Goal: Task Accomplishment & Management: Manage account settings

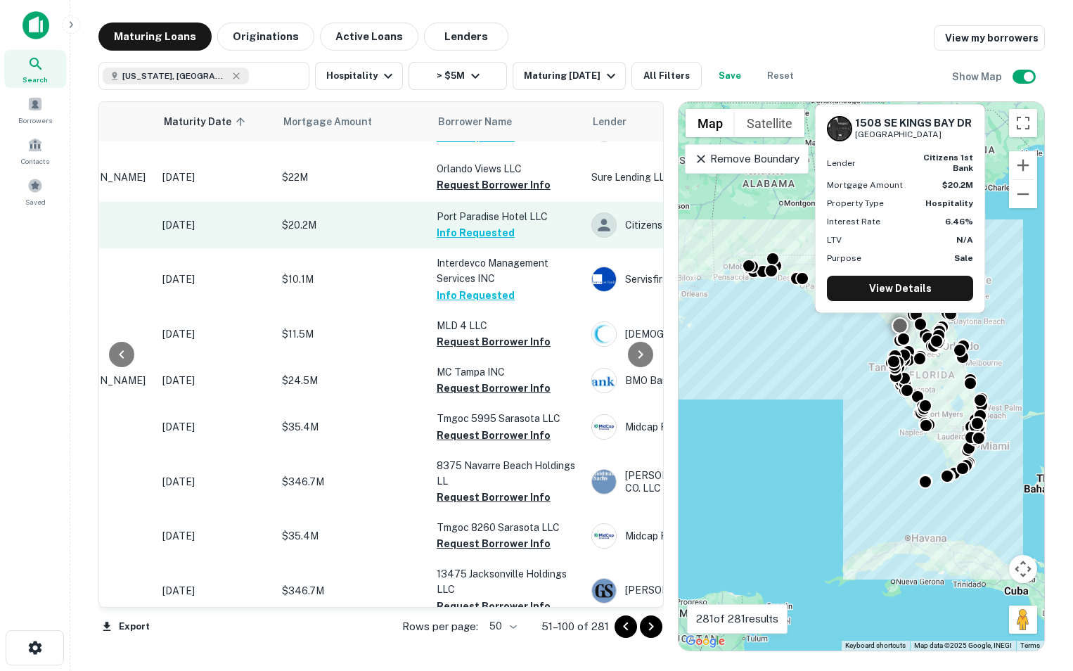
scroll to position [1753, 181]
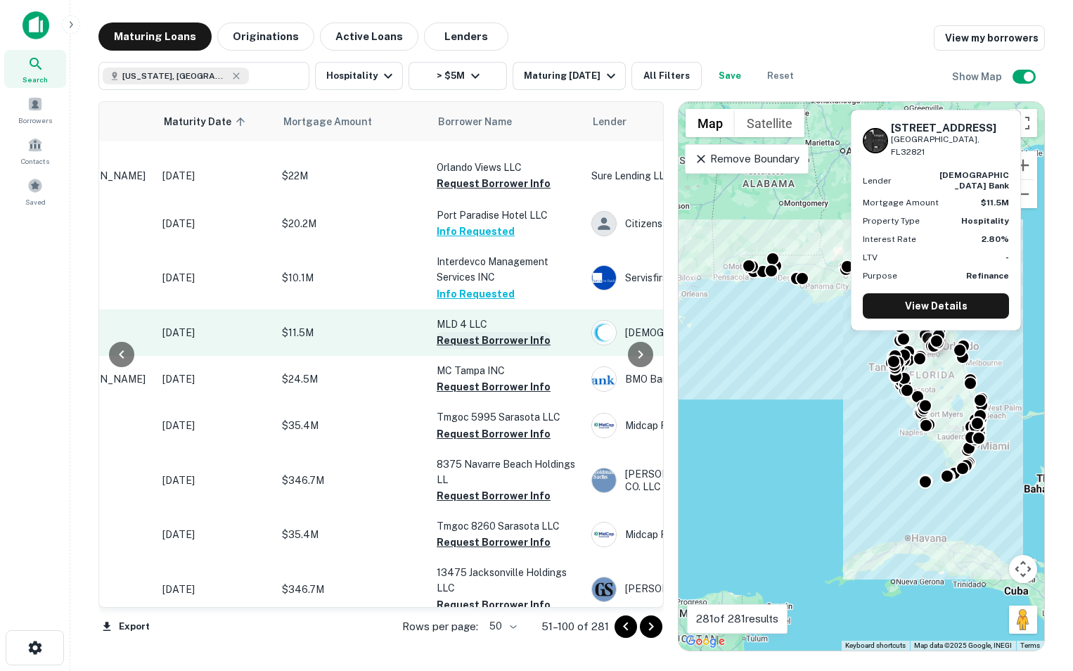
click at [504, 332] on button "Request Borrower Info" at bounding box center [494, 340] width 114 height 17
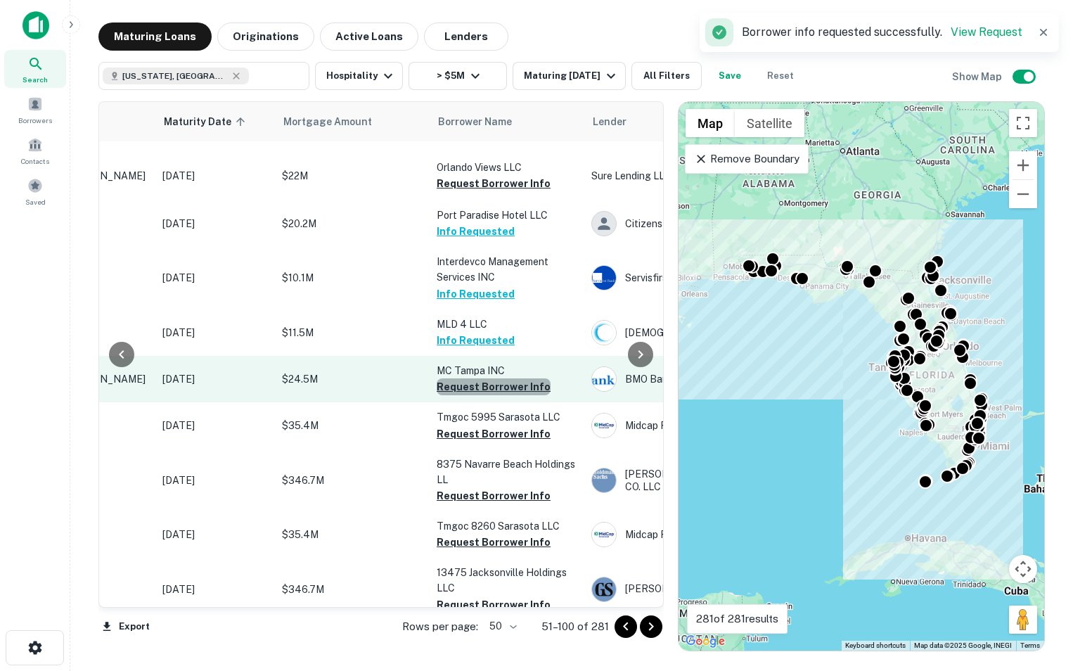
click at [499, 378] on button "Request Borrower Info" at bounding box center [494, 386] width 114 height 17
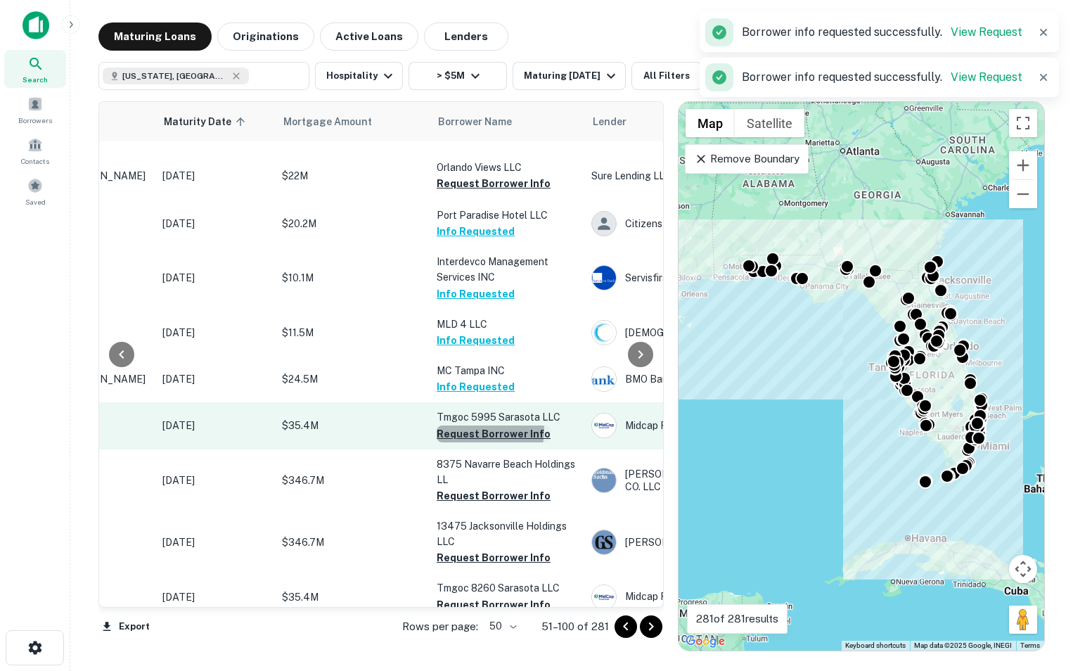
click at [487, 426] on button "Request Borrower Info" at bounding box center [494, 434] width 114 height 17
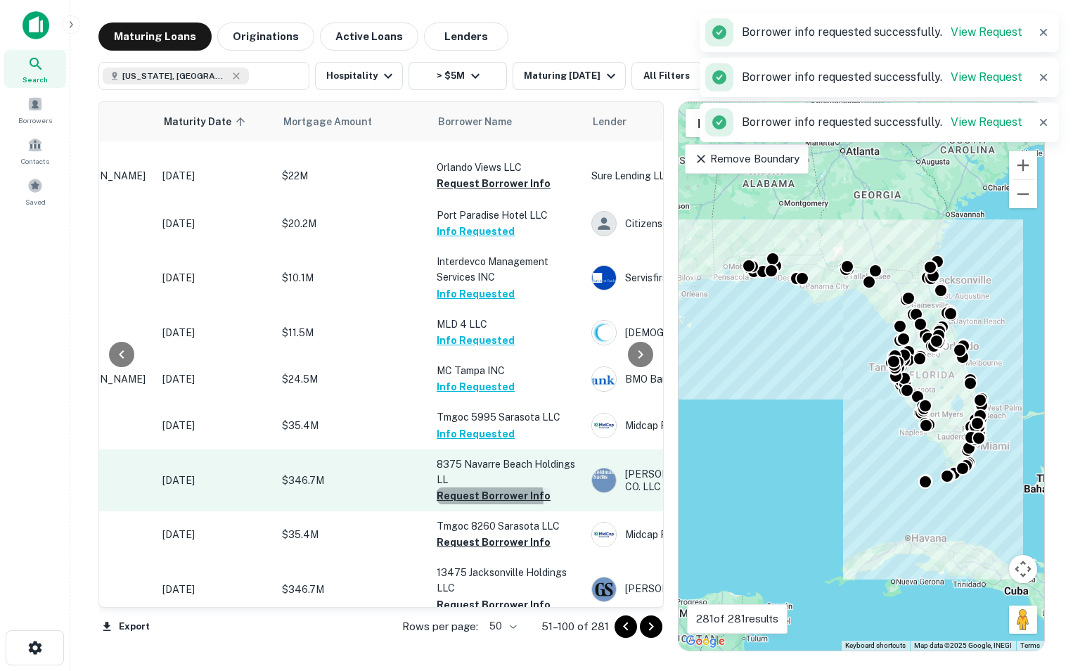
click at [479, 487] on button "Request Borrower Info" at bounding box center [494, 495] width 114 height 17
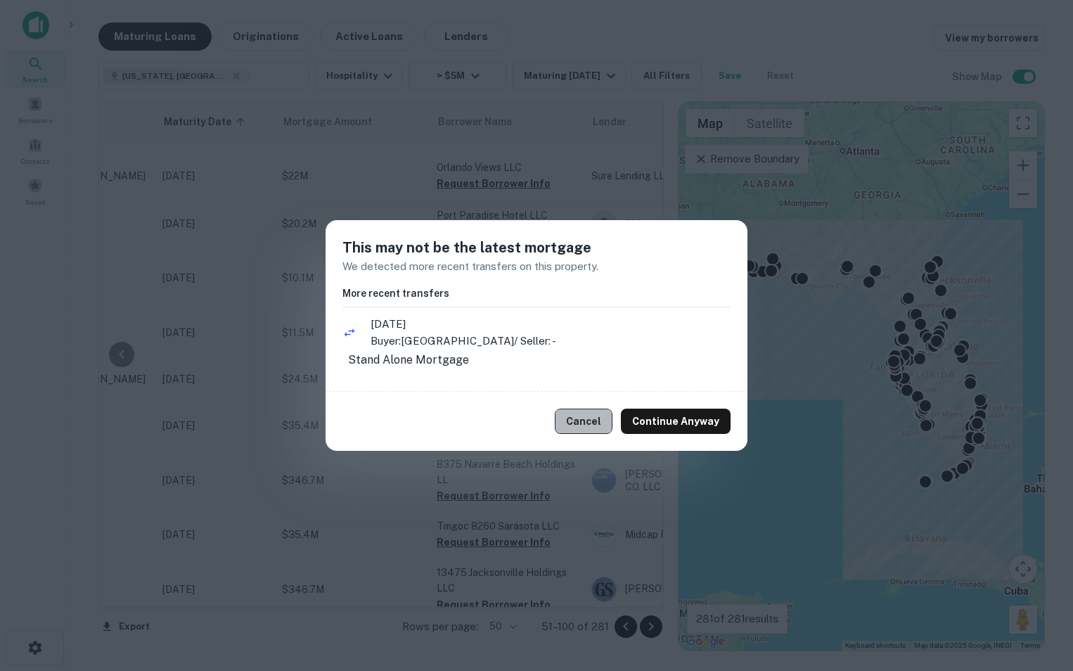
click at [604, 423] on button "Cancel" at bounding box center [584, 421] width 58 height 25
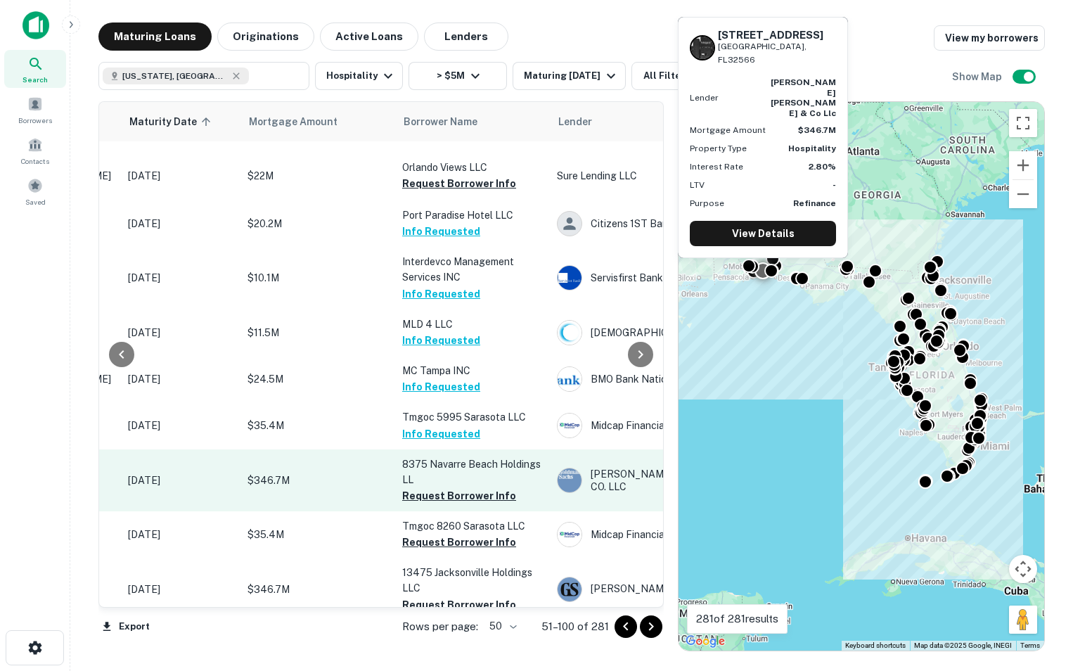
scroll to position [1753, 217]
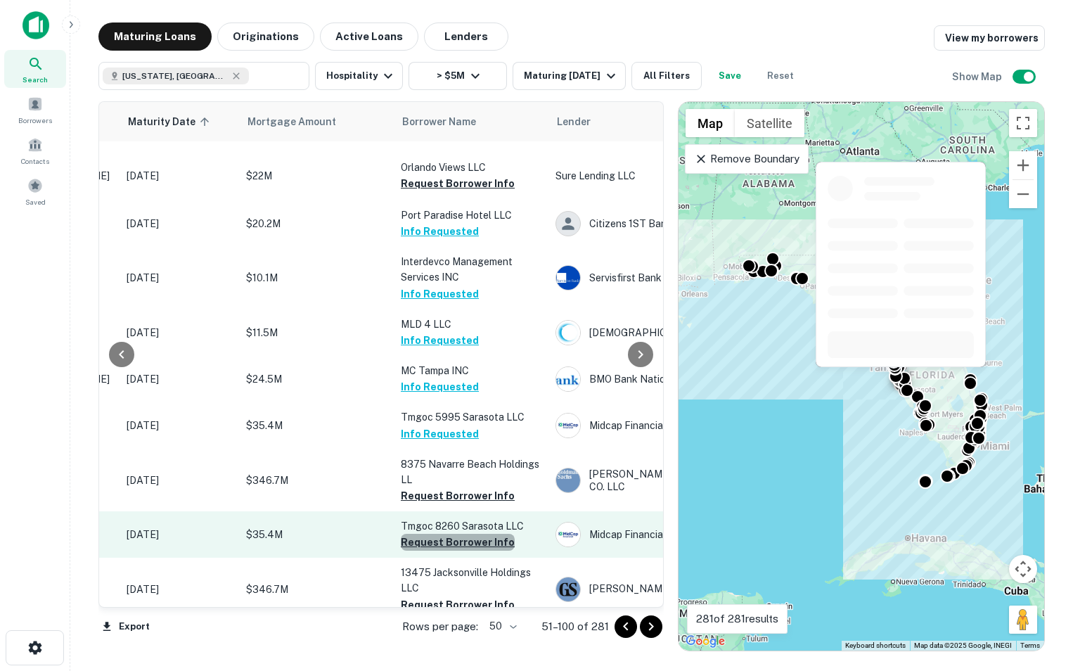
click at [468, 534] on button "Request Borrower Info" at bounding box center [458, 542] width 114 height 17
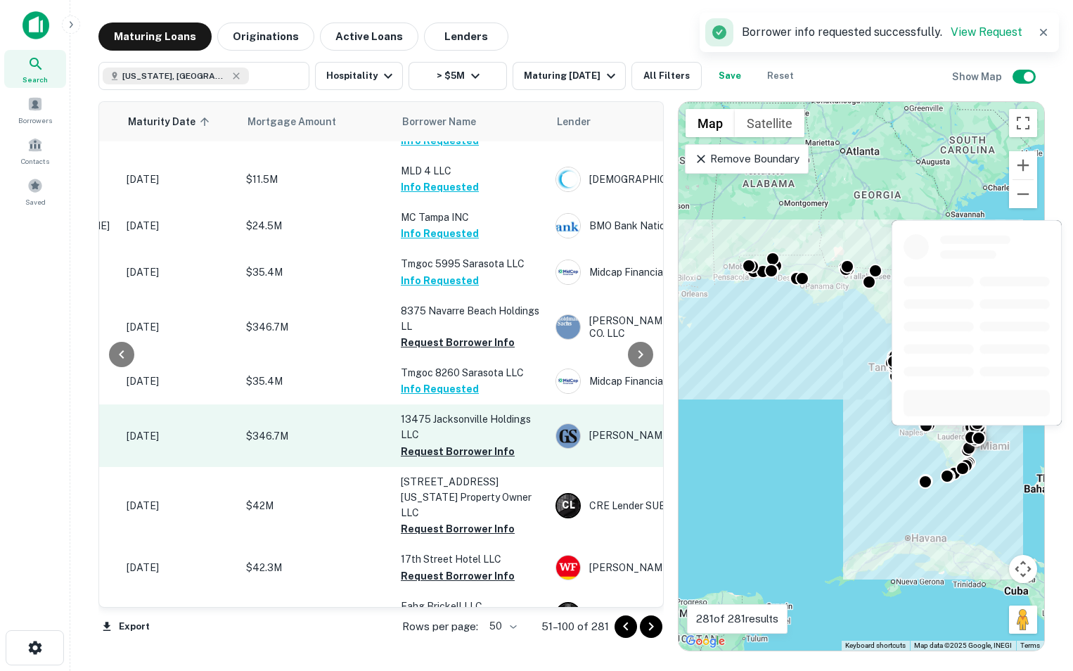
scroll to position [1909, 217]
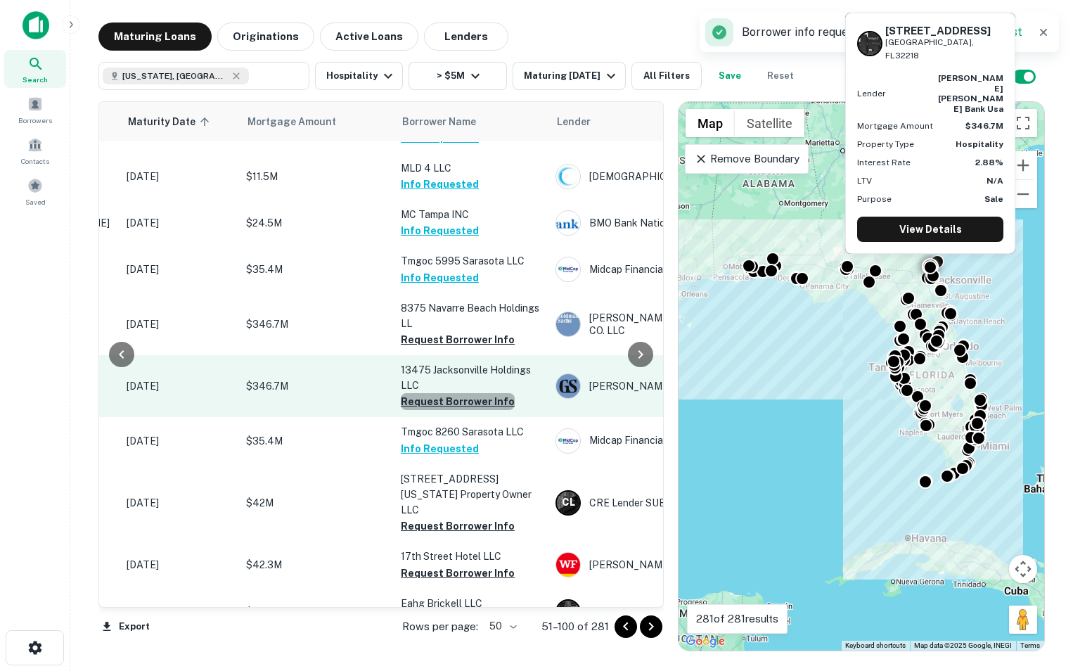
click at [486, 393] on button "Request Borrower Info" at bounding box center [458, 401] width 114 height 17
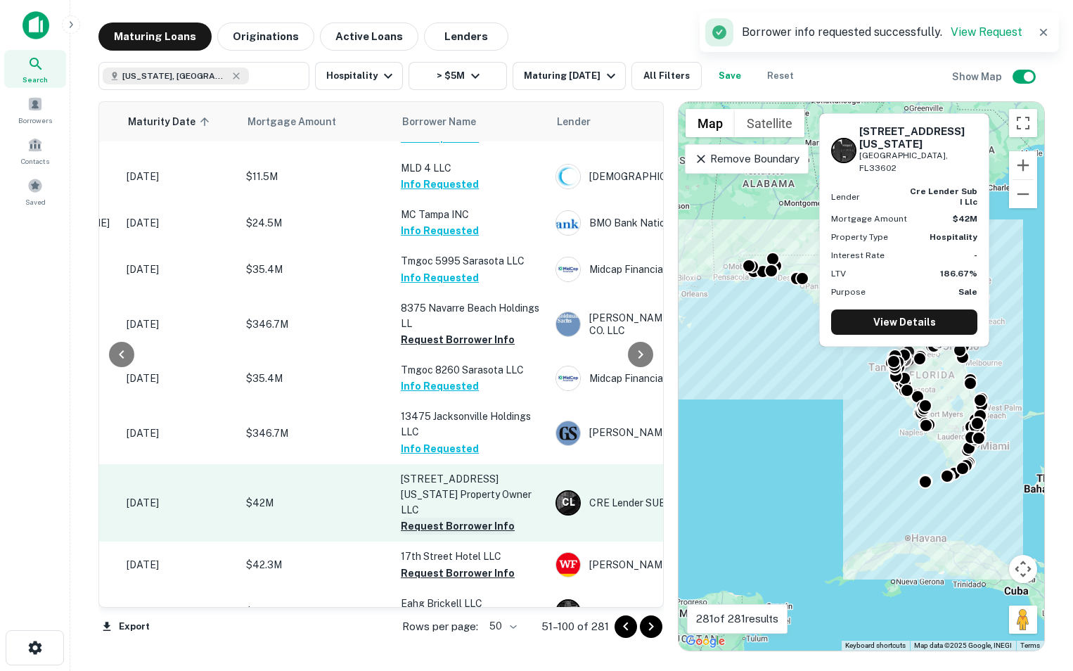
click at [435, 518] on button "Request Borrower Info" at bounding box center [458, 526] width 114 height 17
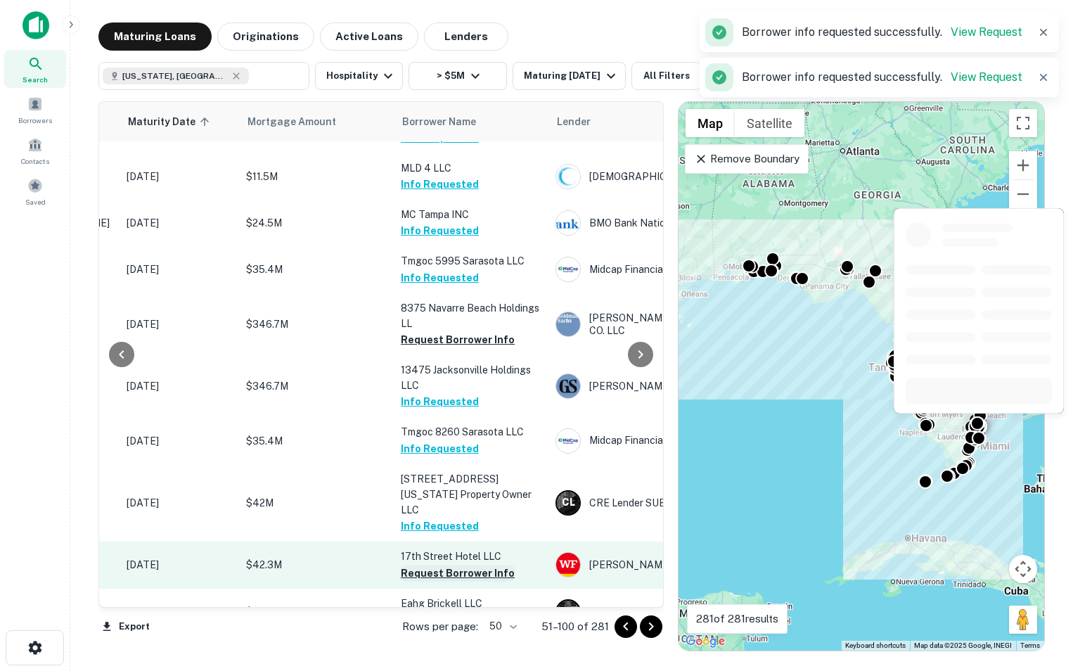
click at [430, 565] on button "Request Borrower Info" at bounding box center [458, 573] width 114 height 17
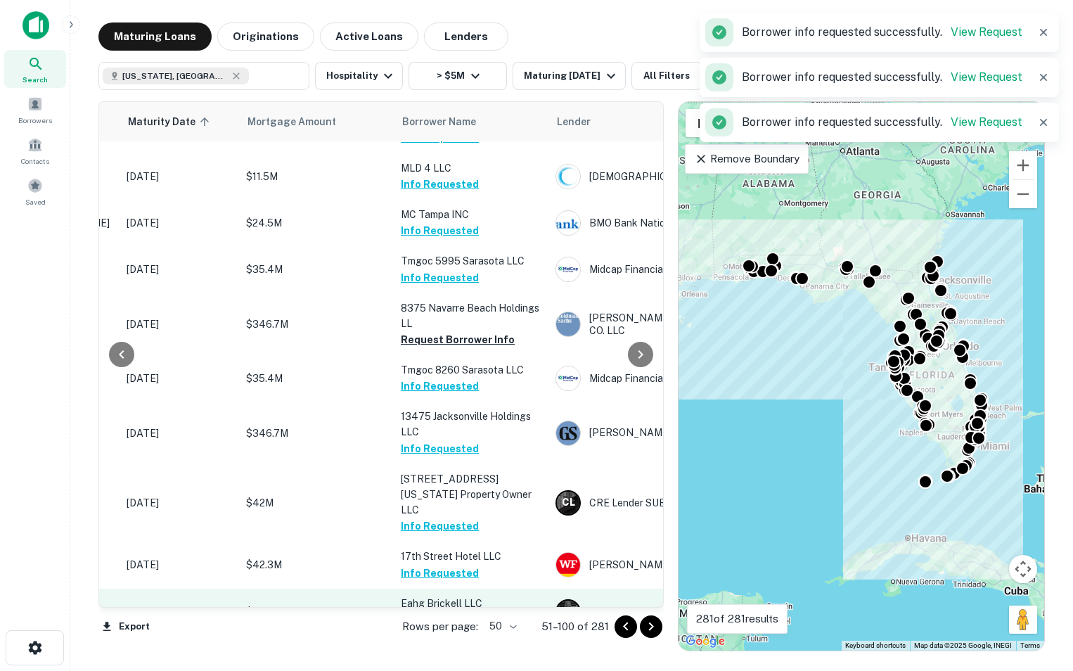
click at [428, 611] on button "Request Borrower Info" at bounding box center [458, 619] width 114 height 17
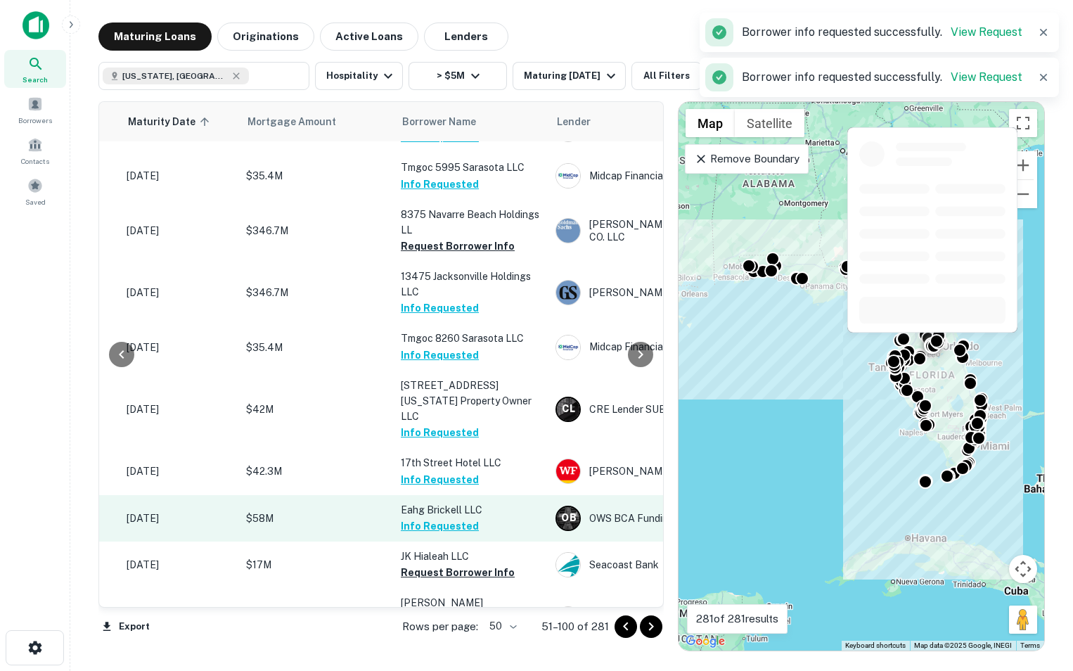
scroll to position [2004, 217]
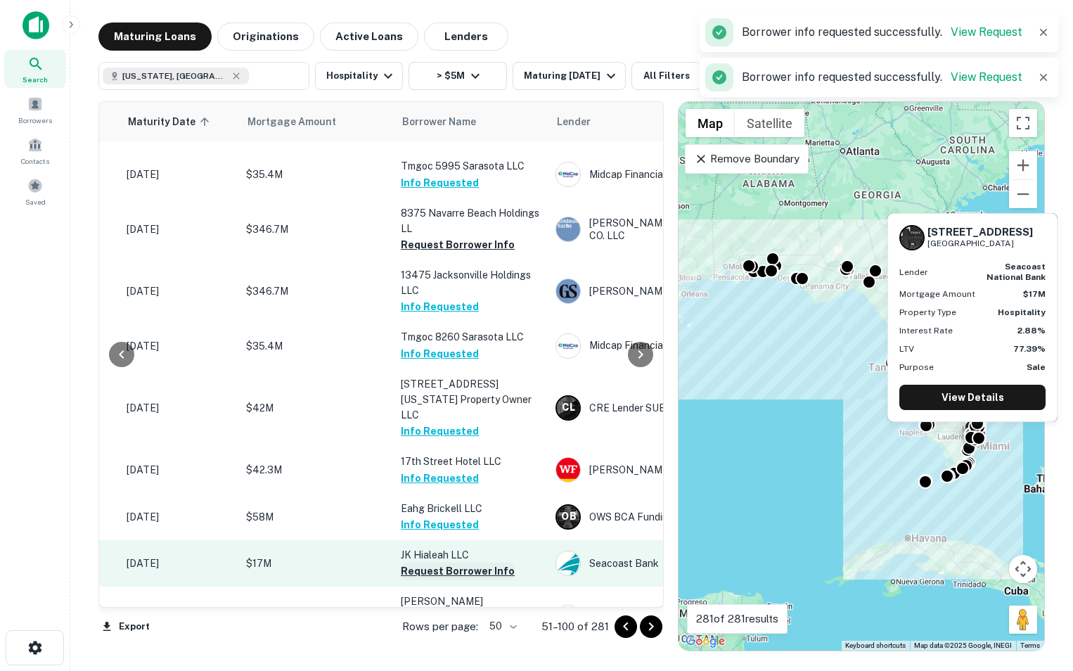
click at [428, 563] on button "Request Borrower Info" at bounding box center [458, 571] width 114 height 17
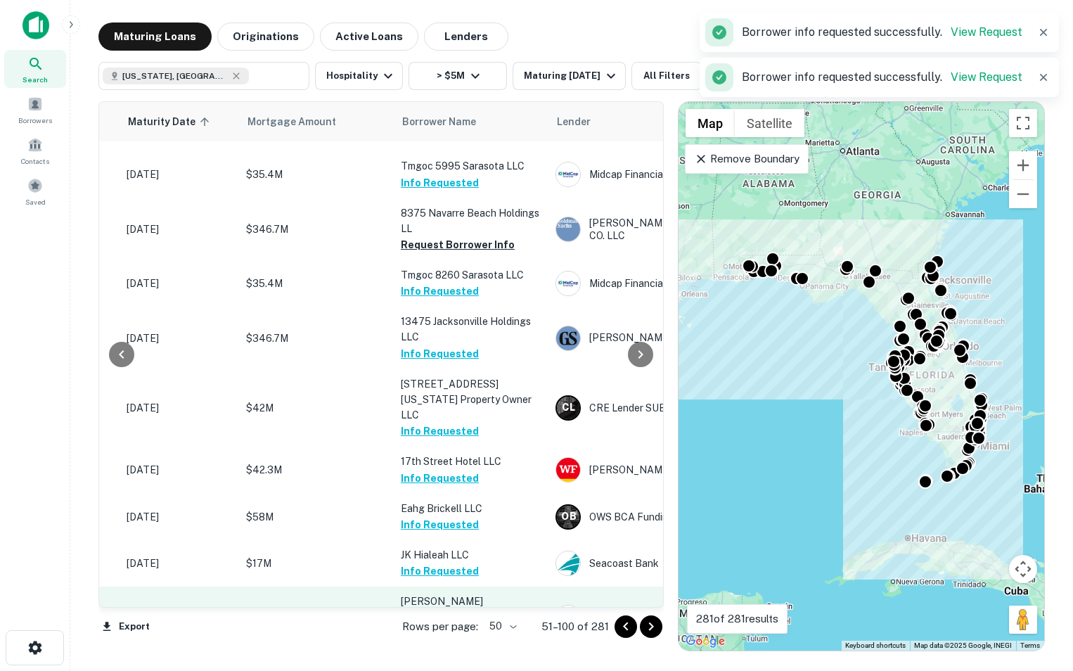
click at [430, 625] on button "Request Borrower Info" at bounding box center [458, 633] width 114 height 17
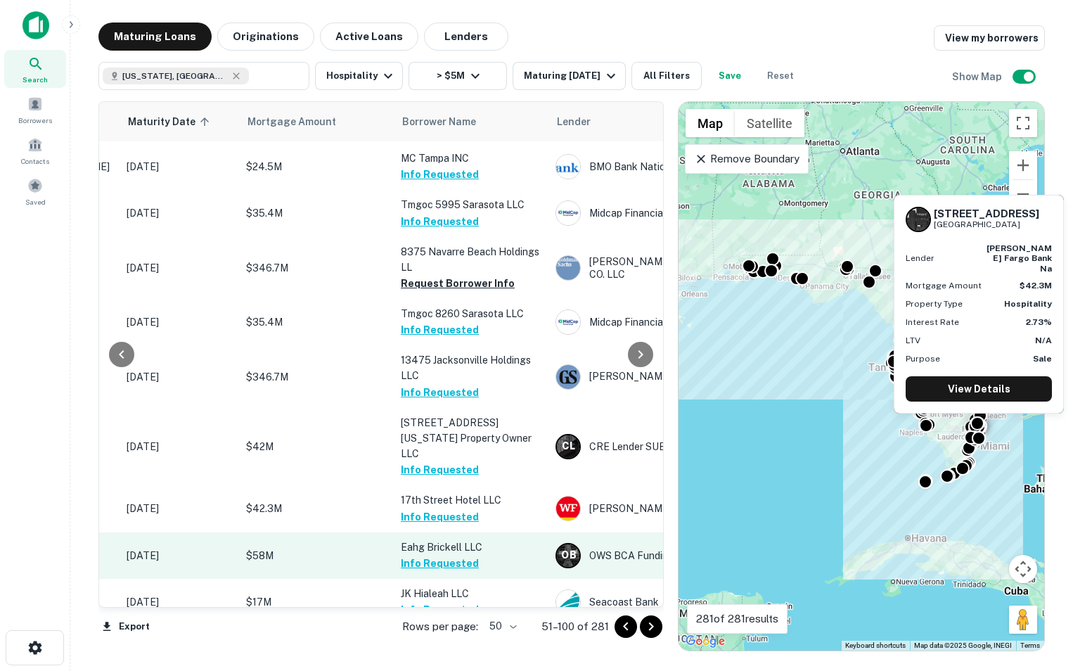
scroll to position [2011, 217]
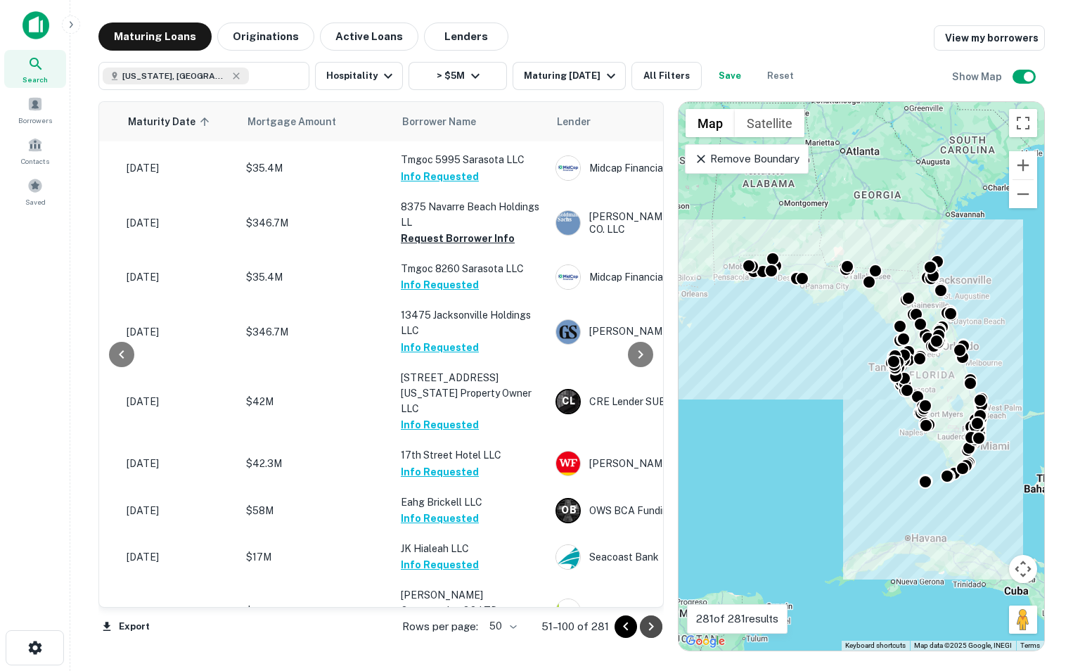
click at [655, 632] on icon "Go to next page" at bounding box center [651, 626] width 17 height 17
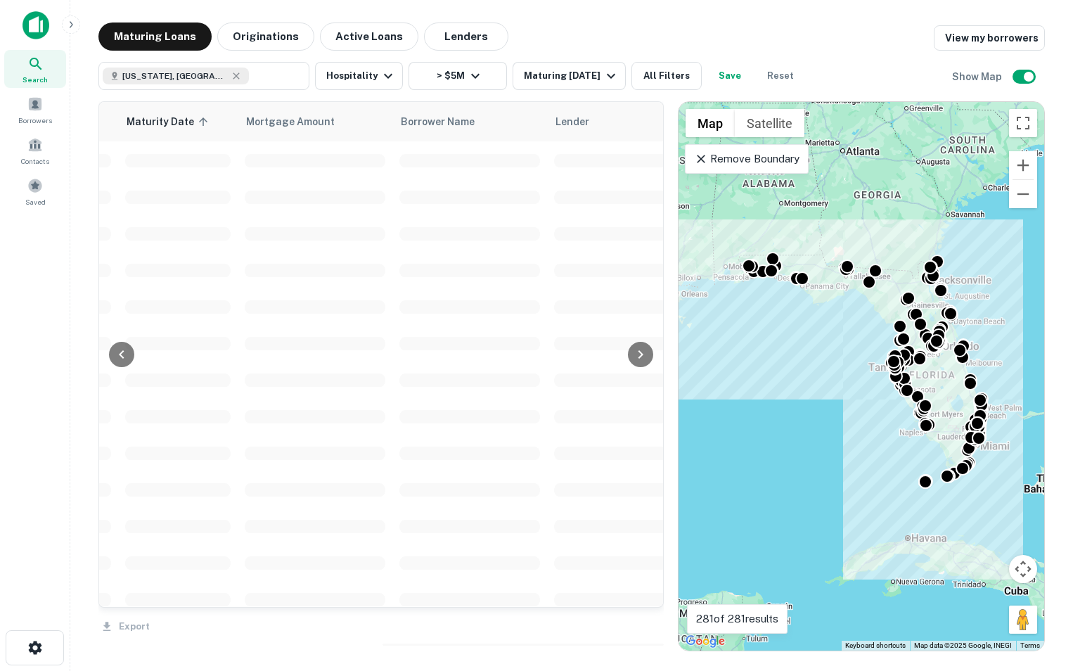
click at [531, 261] on td at bounding box center [469, 270] width 155 height 37
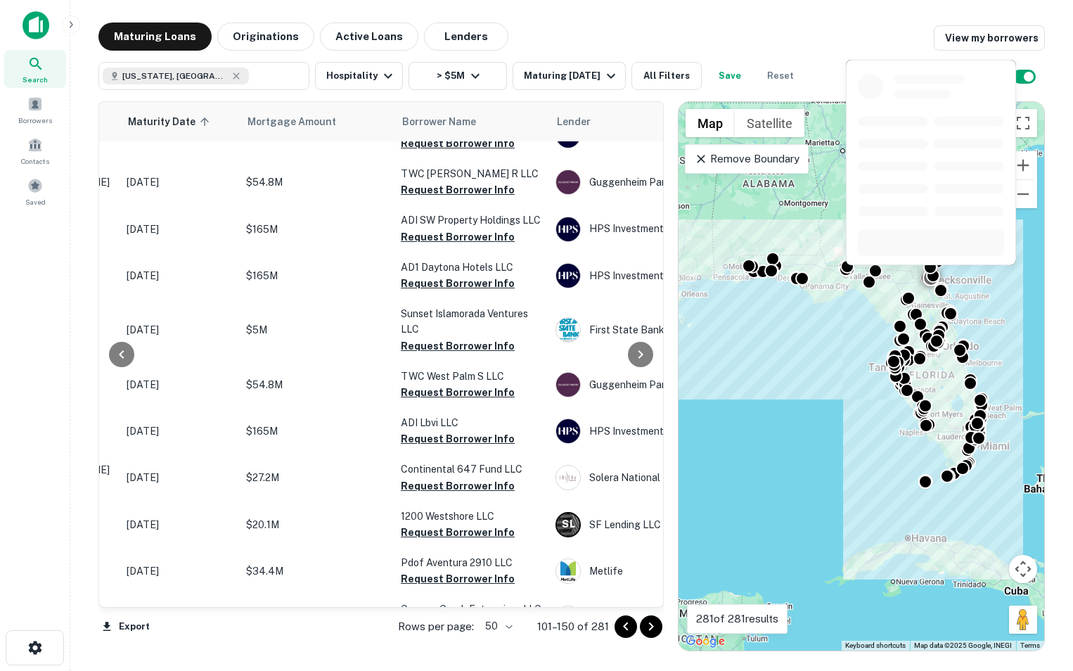
scroll to position [0, 217]
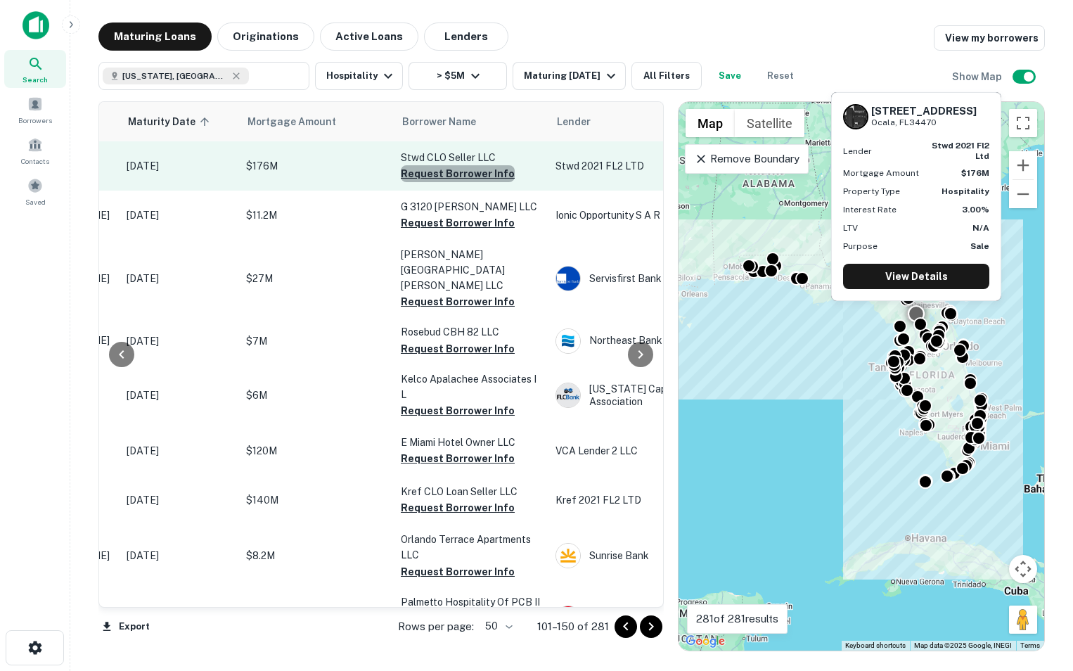
click at [468, 172] on button "Request Borrower Info" at bounding box center [458, 173] width 114 height 17
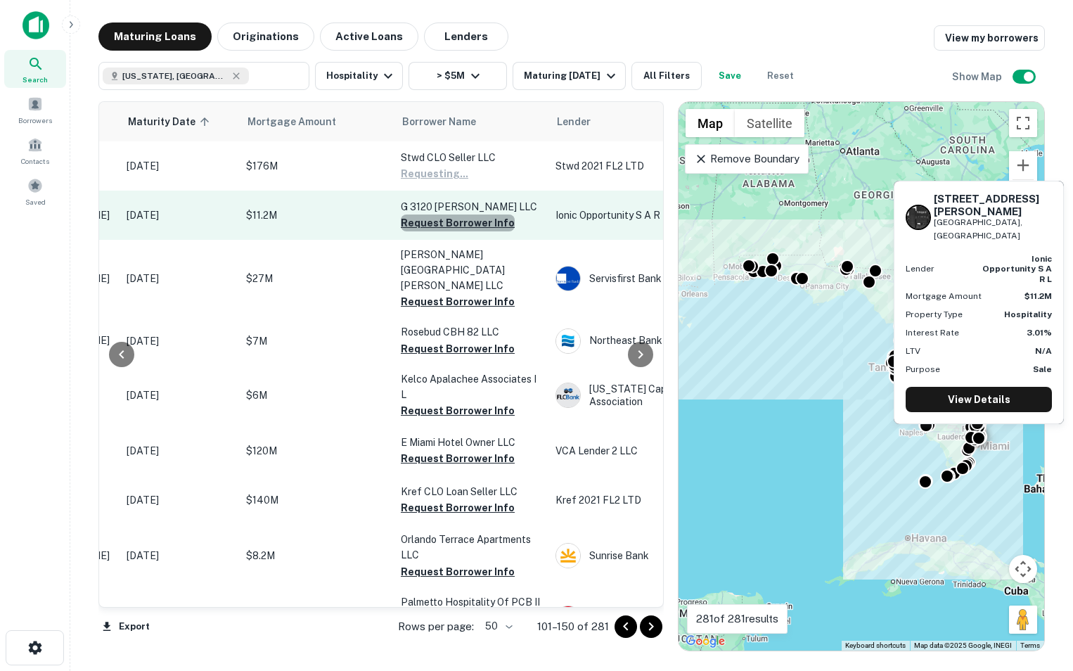
click at [458, 223] on button "Request Borrower Info" at bounding box center [458, 223] width 114 height 17
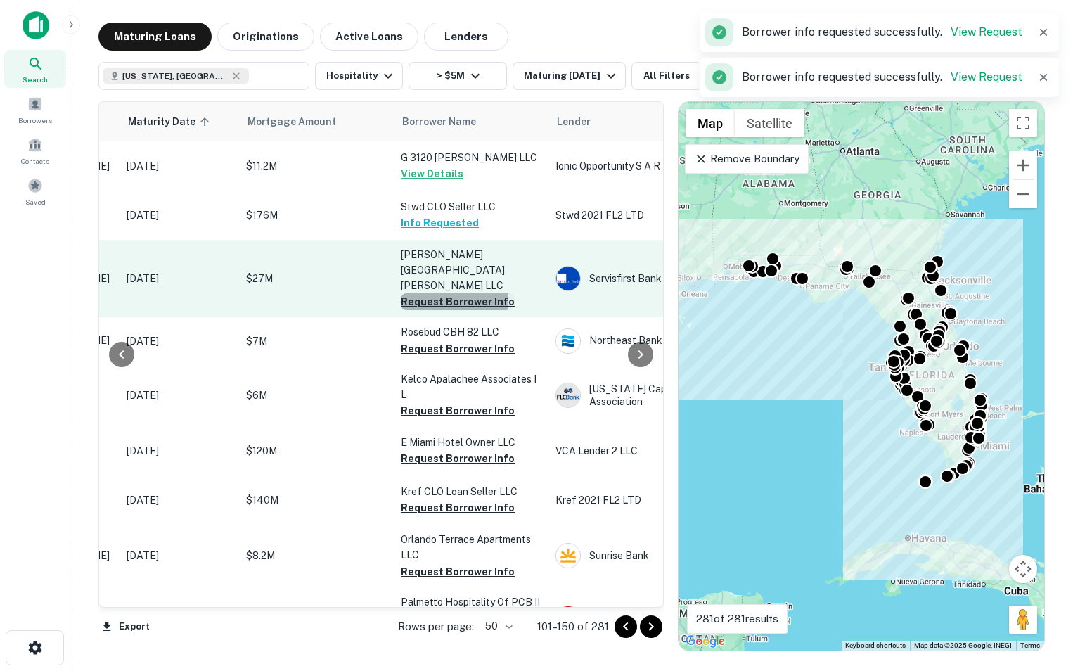
click at [449, 293] on button "Request Borrower Info" at bounding box center [458, 301] width 114 height 17
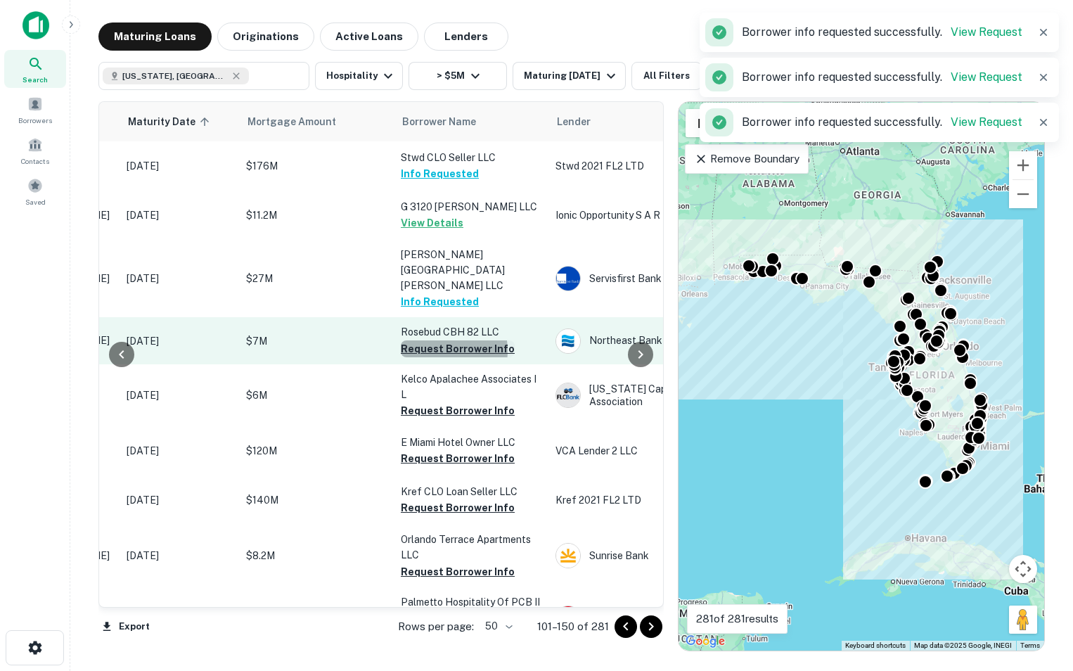
click at [442, 340] on button "Request Borrower Info" at bounding box center [458, 348] width 114 height 17
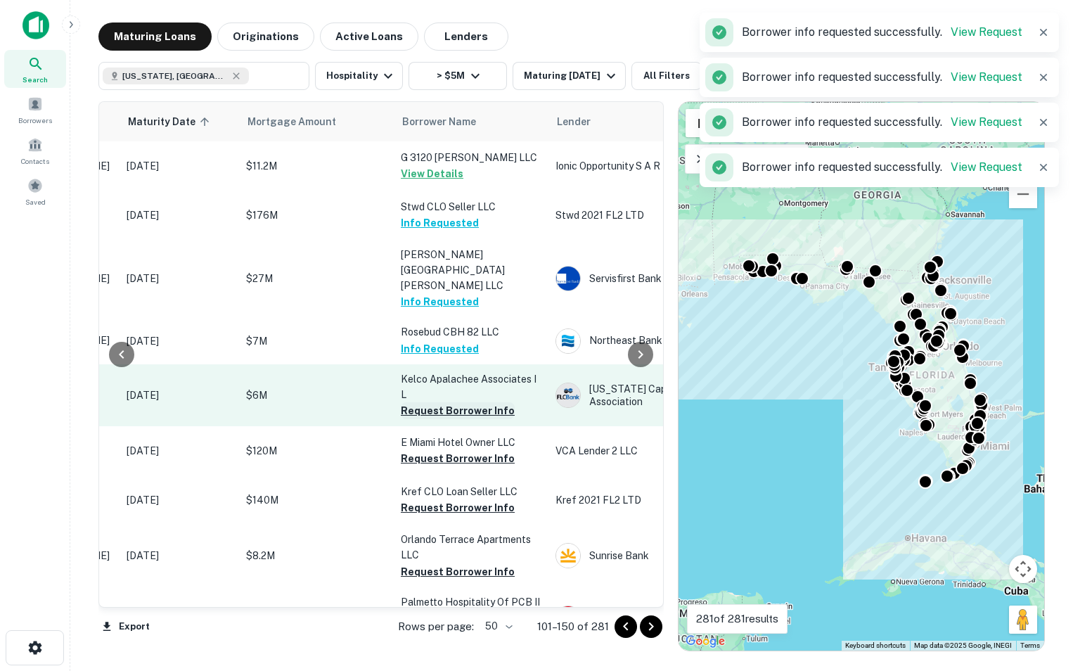
click at [432, 402] on button "Request Borrower Info" at bounding box center [458, 410] width 114 height 17
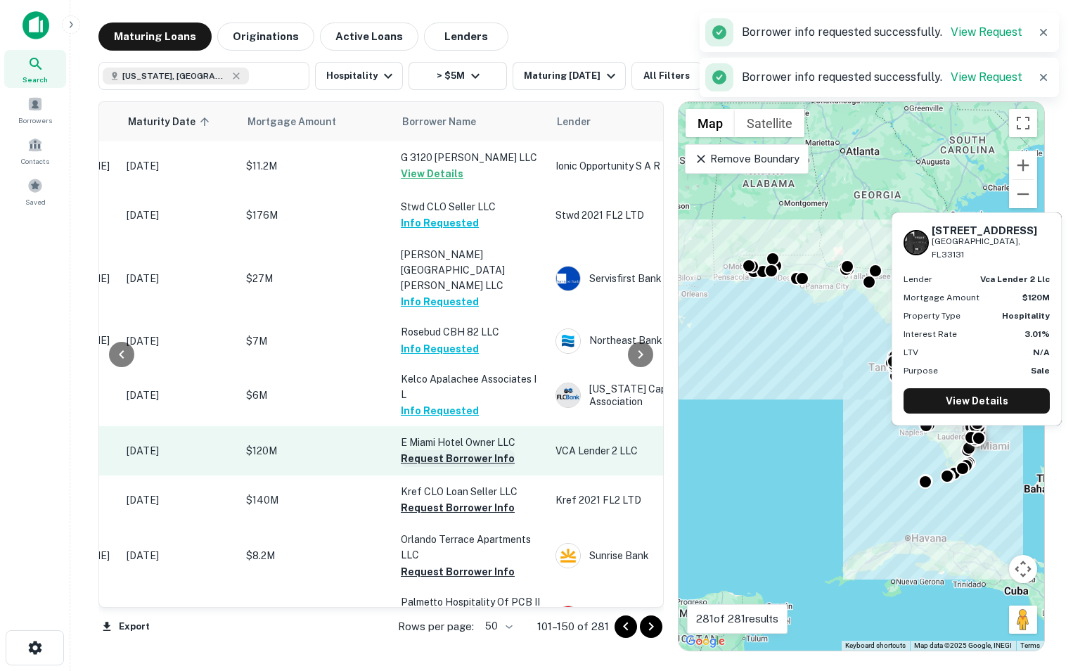
click at [433, 450] on button "Request Borrower Info" at bounding box center [458, 458] width 114 height 17
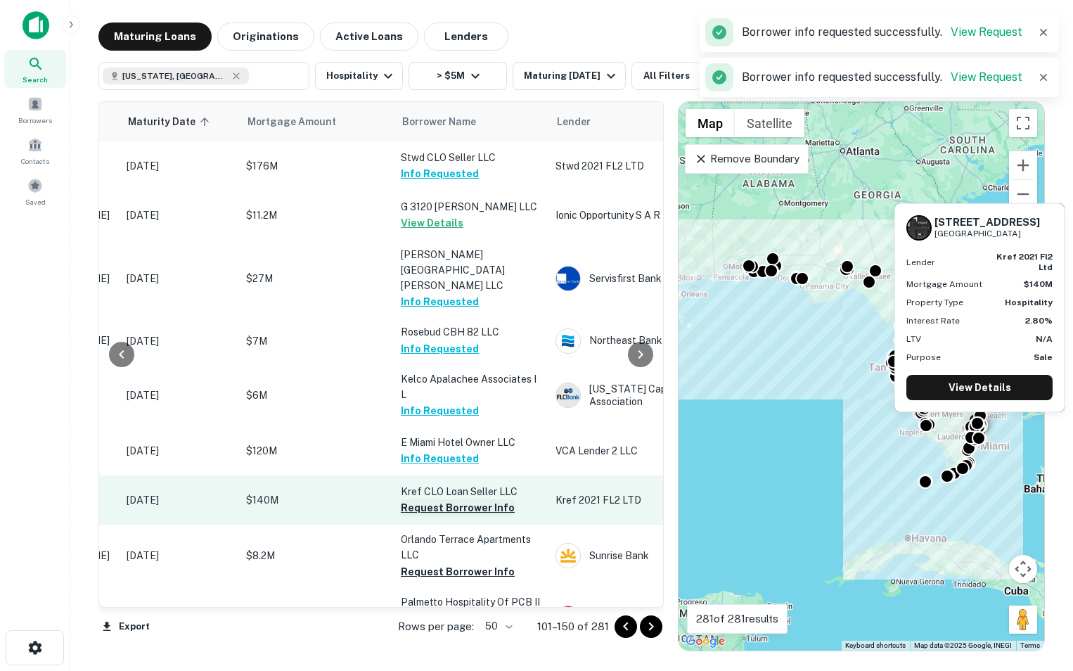
click at [432, 499] on button "Request Borrower Info" at bounding box center [458, 507] width 114 height 17
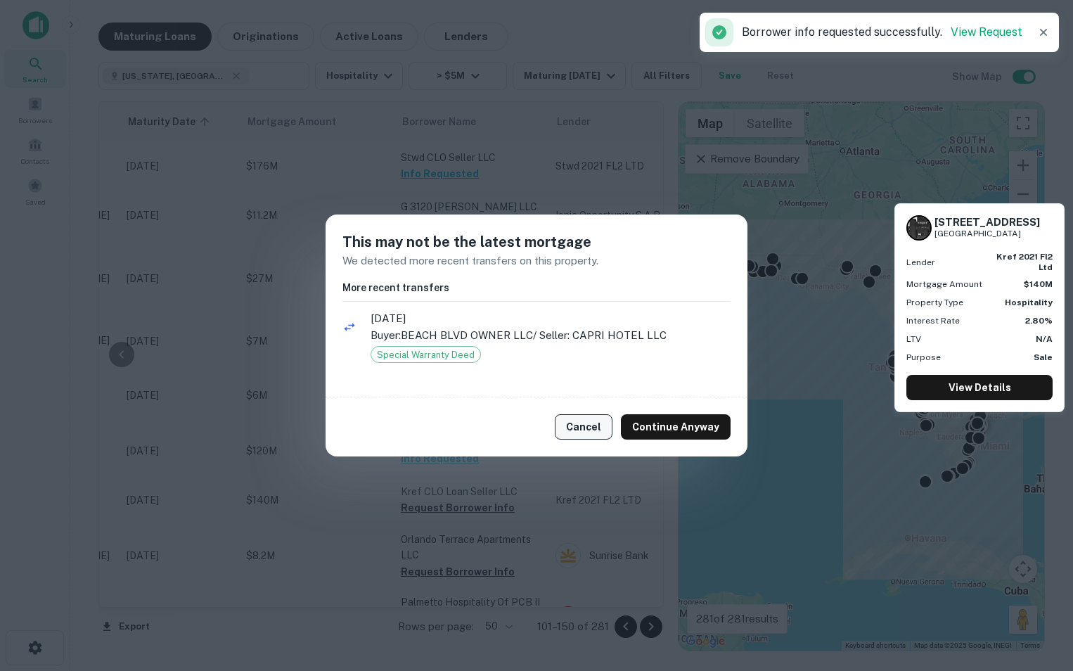
click at [597, 437] on button "Cancel" at bounding box center [584, 426] width 58 height 25
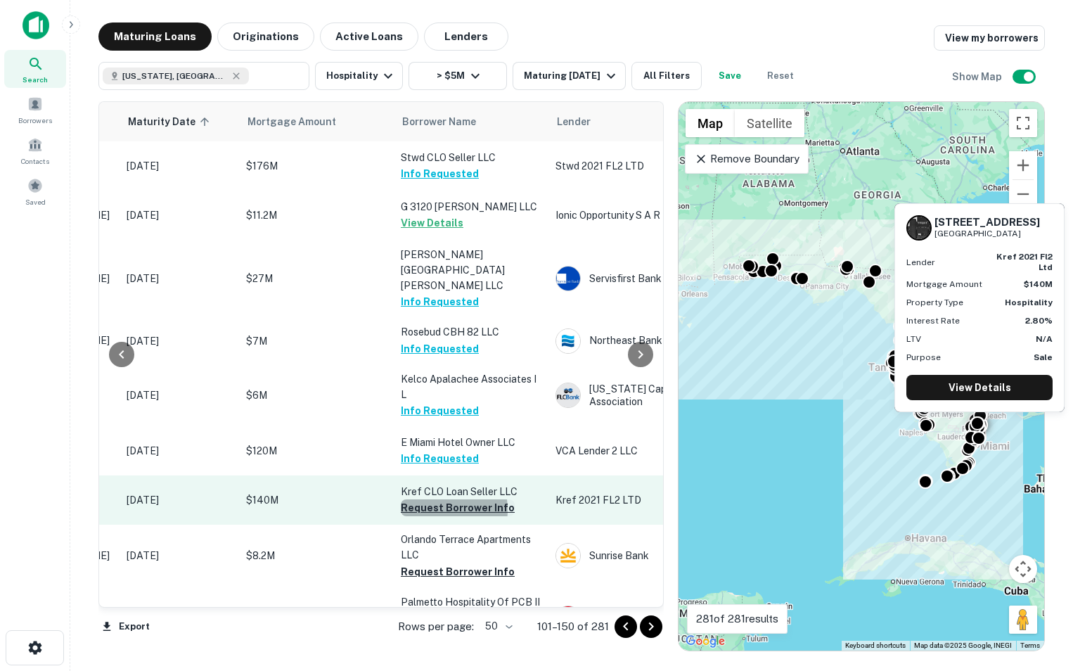
click at [428, 499] on button "Request Borrower Info" at bounding box center [458, 507] width 114 height 17
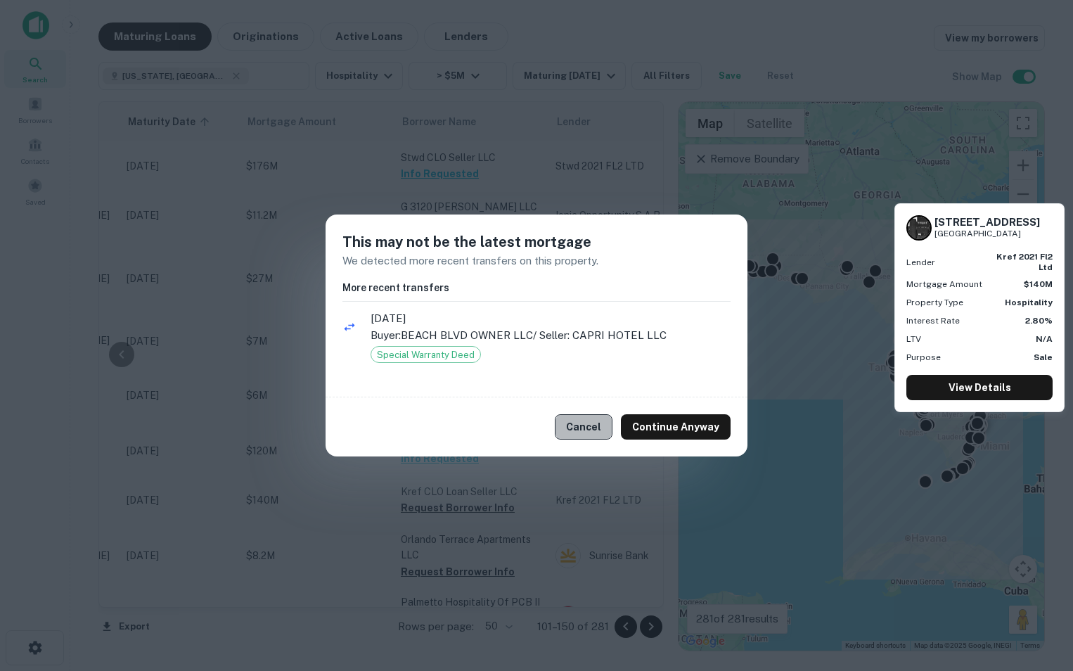
click at [608, 418] on button "Cancel" at bounding box center [584, 426] width 58 height 25
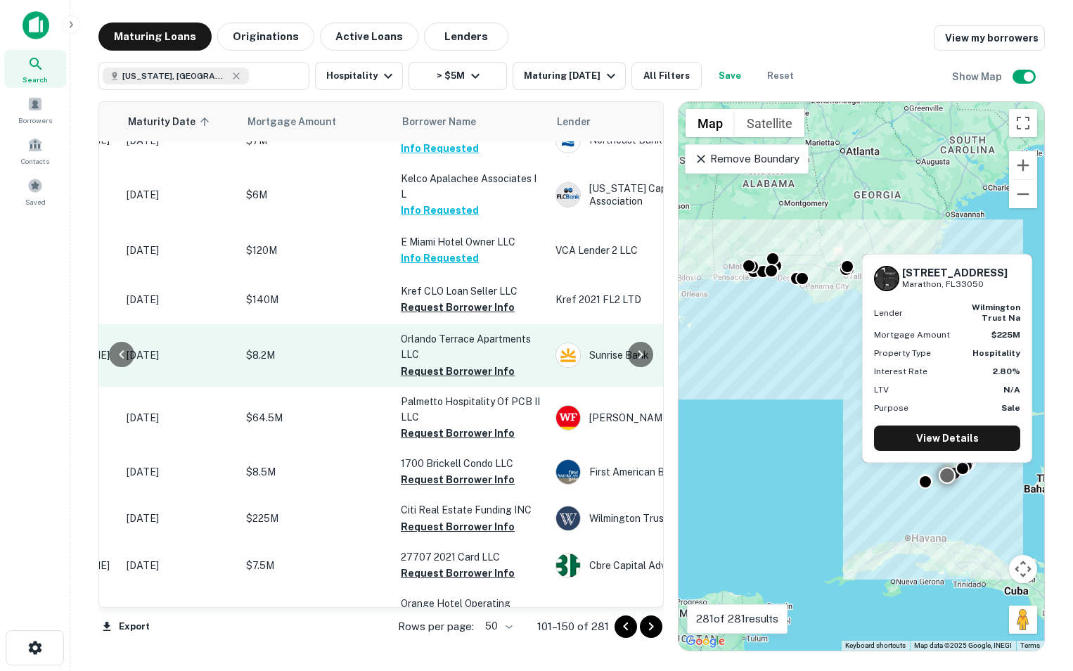
scroll to position [208, 217]
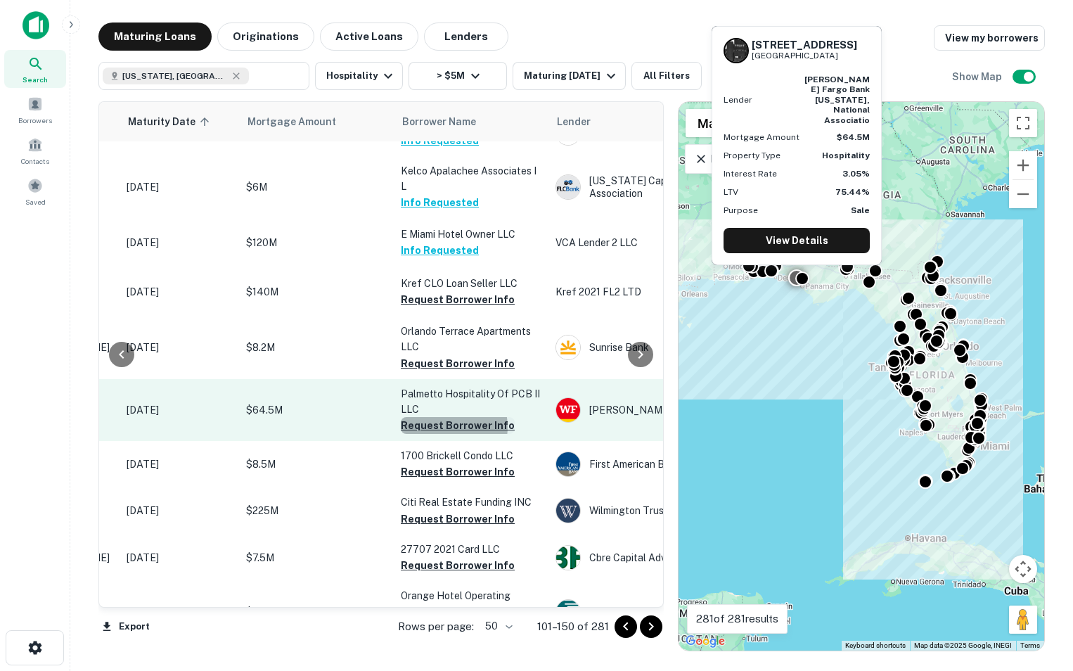
click at [447, 417] on button "Request Borrower Info" at bounding box center [458, 425] width 114 height 17
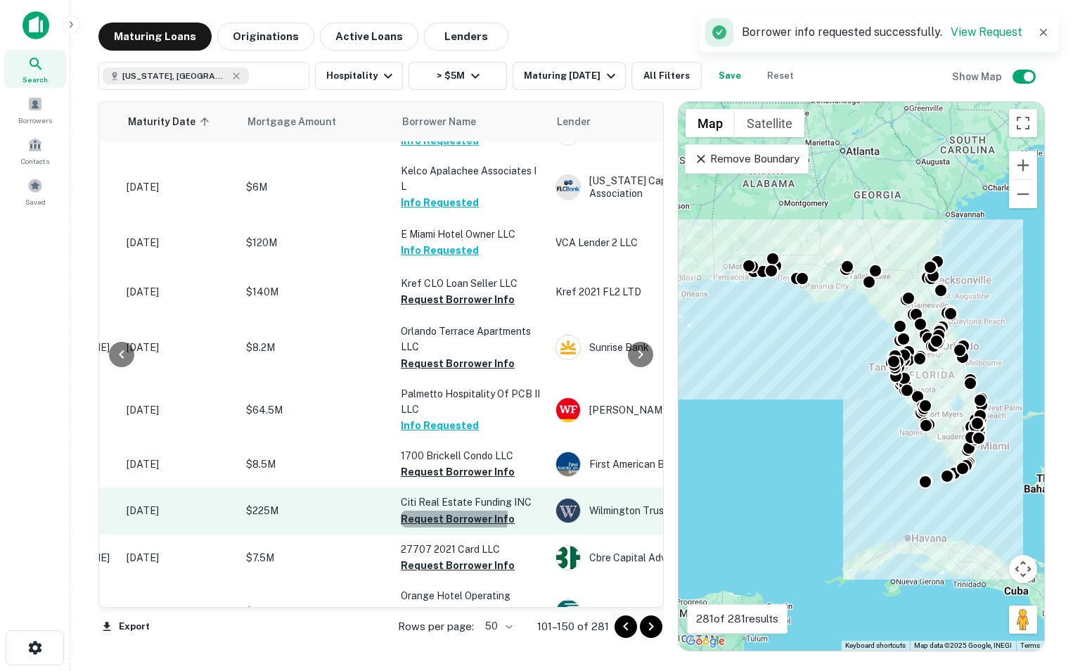
click at [447, 511] on button "Request Borrower Info" at bounding box center [458, 519] width 114 height 17
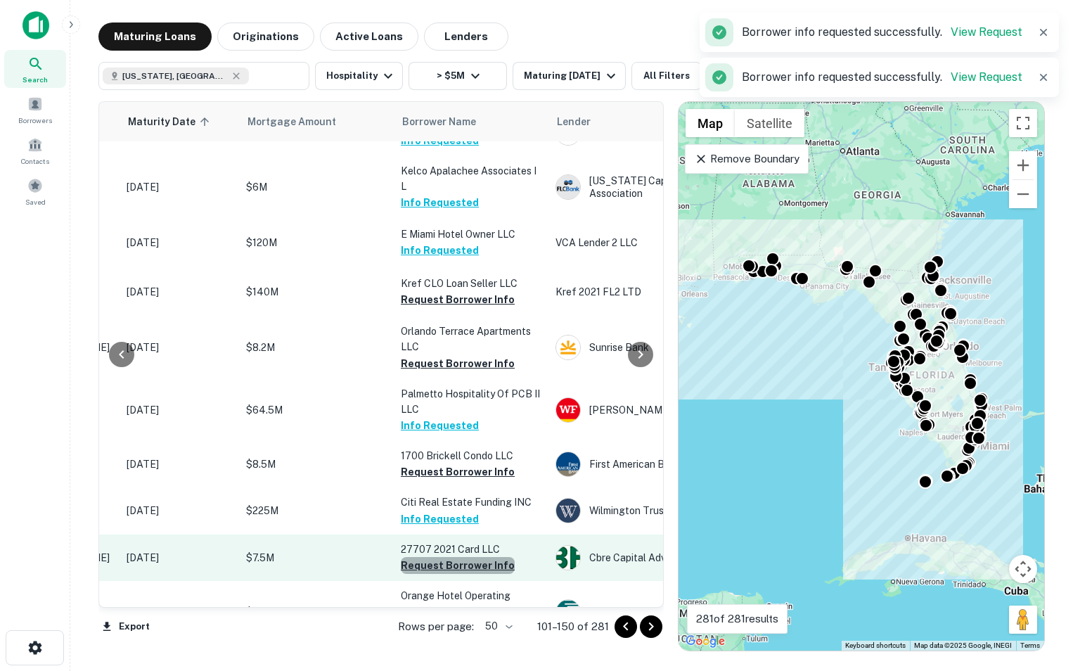
click at [461, 557] on button "Request Borrower Info" at bounding box center [458, 565] width 114 height 17
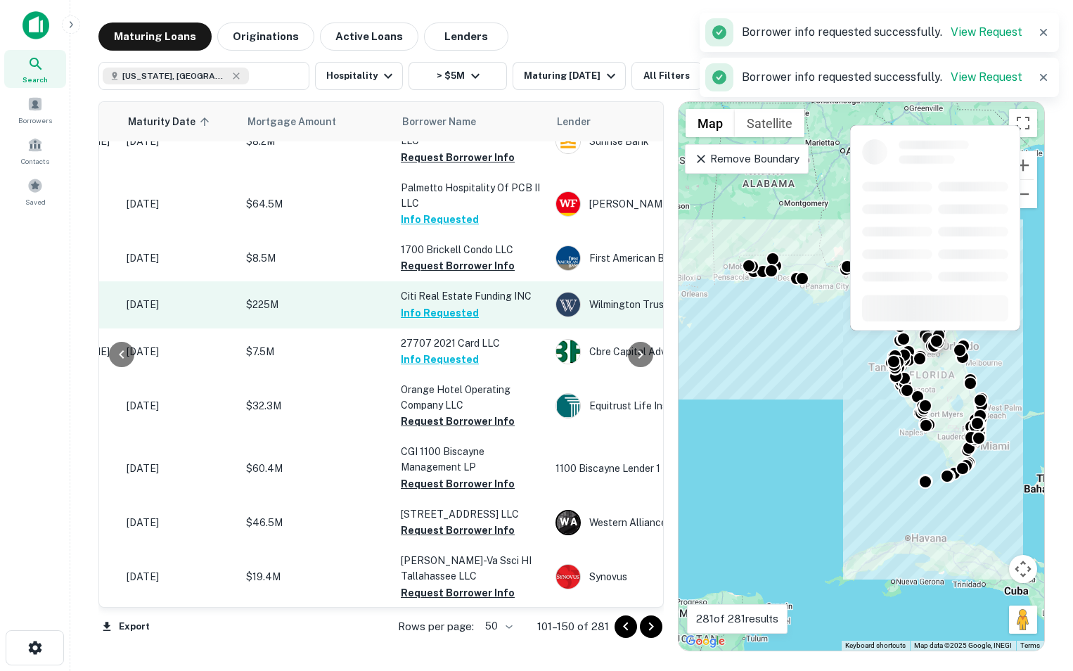
scroll to position [416, 217]
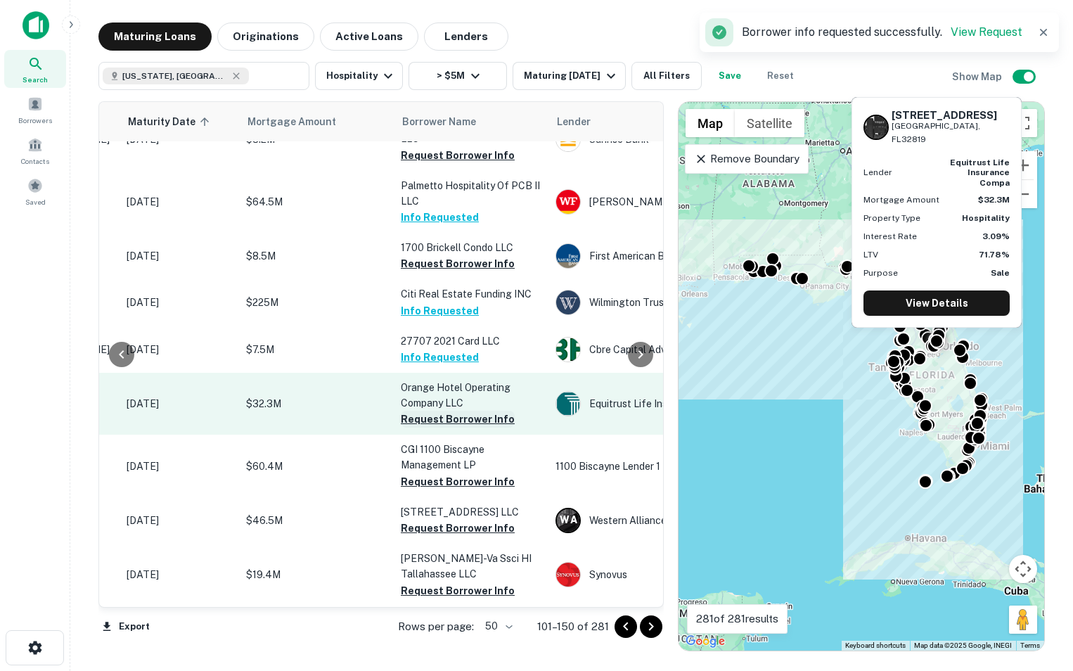
click at [472, 411] on button "Request Borrower Info" at bounding box center [458, 419] width 114 height 17
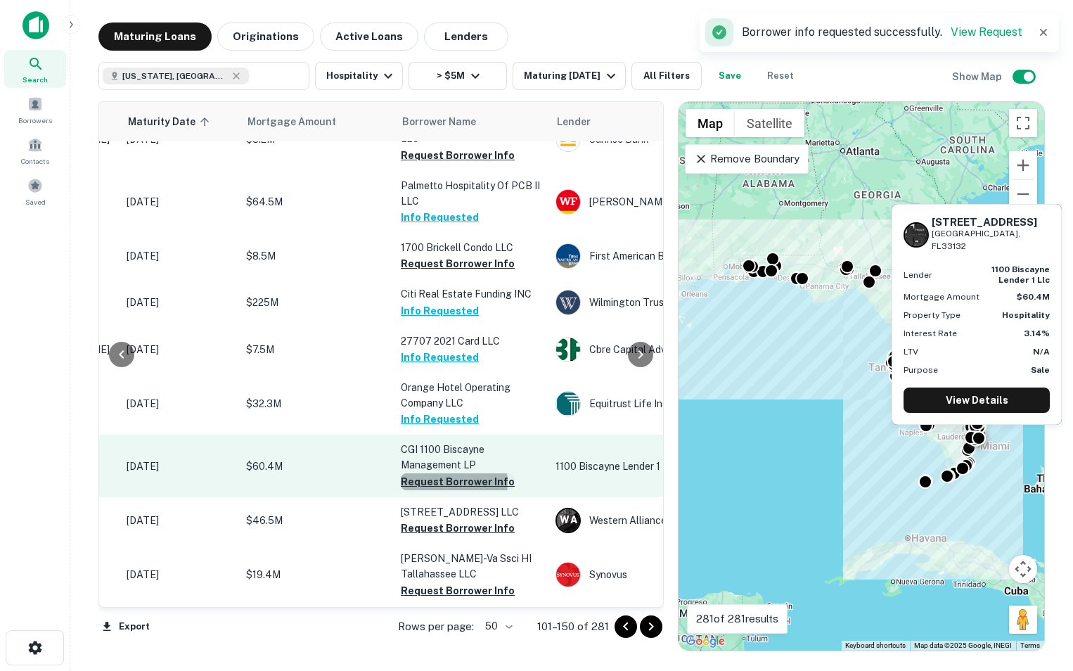
click at [446, 473] on button "Request Borrower Info" at bounding box center [458, 481] width 114 height 17
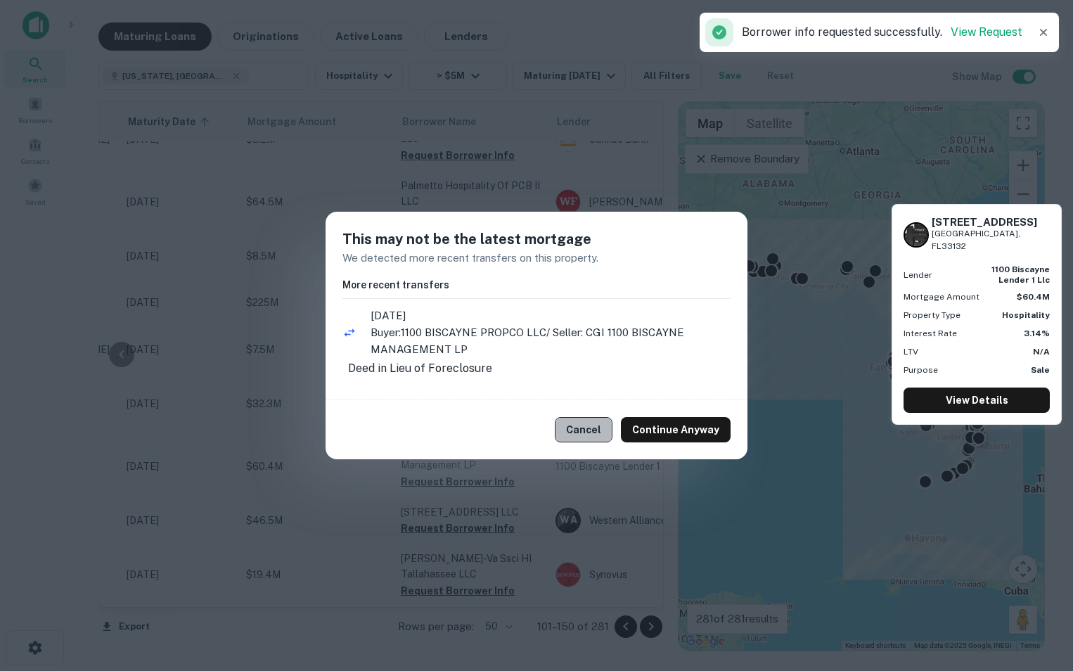
click at [584, 436] on button "Cancel" at bounding box center [584, 429] width 58 height 25
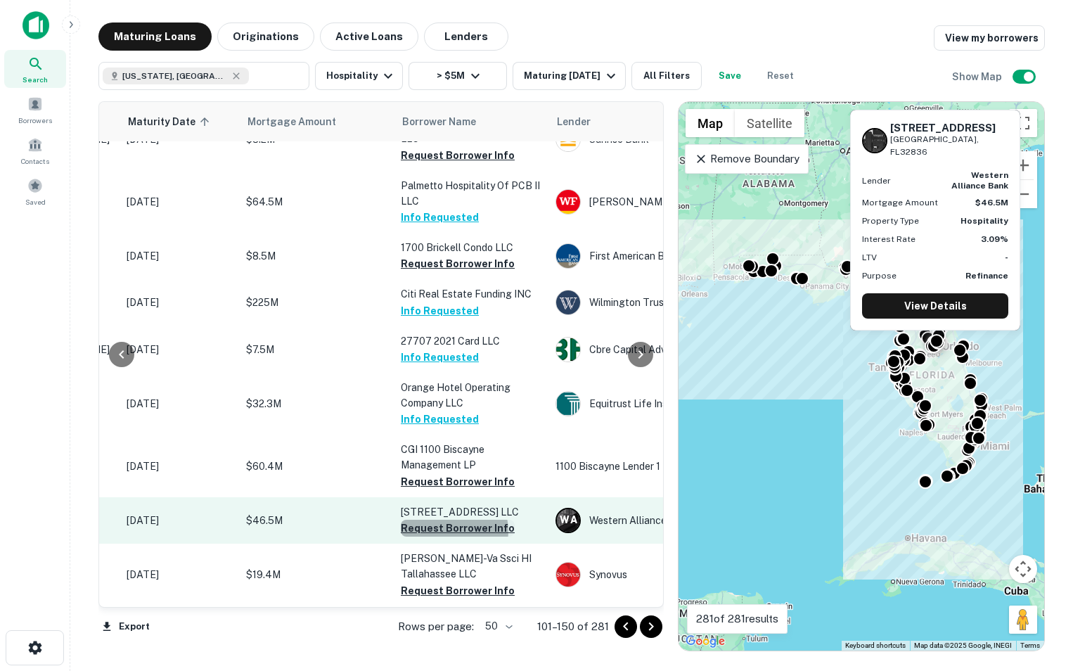
click at [451, 520] on button "Request Borrower Info" at bounding box center [458, 528] width 114 height 17
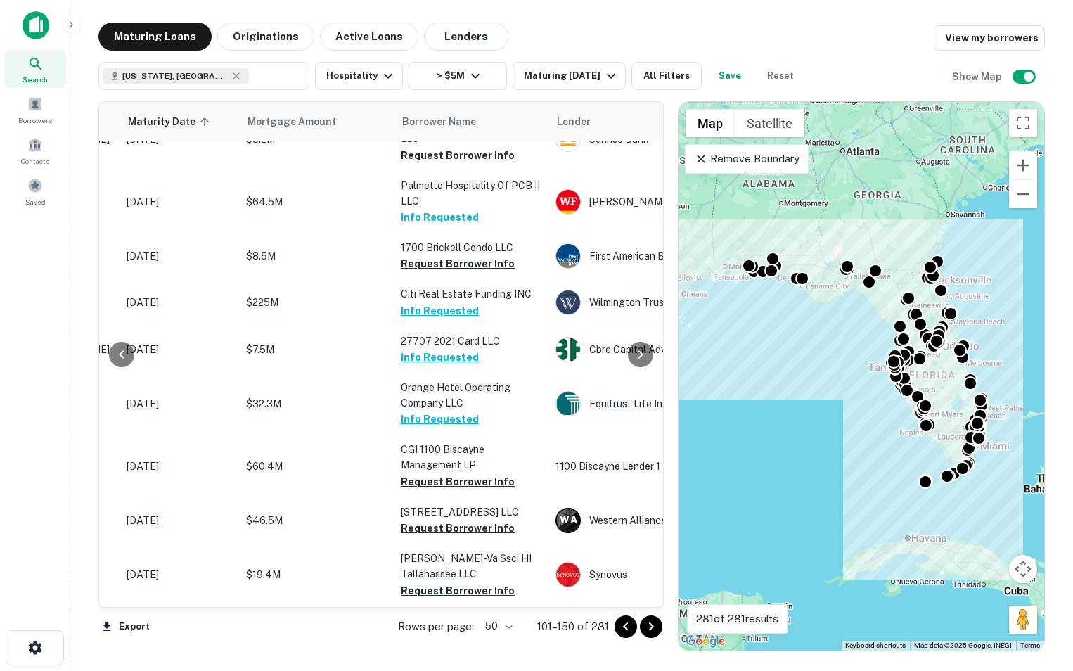
click at [720, 301] on div "To activate drag with keyboard, press Alt + Enter. Once in keyboard drag state,…" at bounding box center [862, 376] width 366 height 549
